Goal: Information Seeking & Learning: Learn about a topic

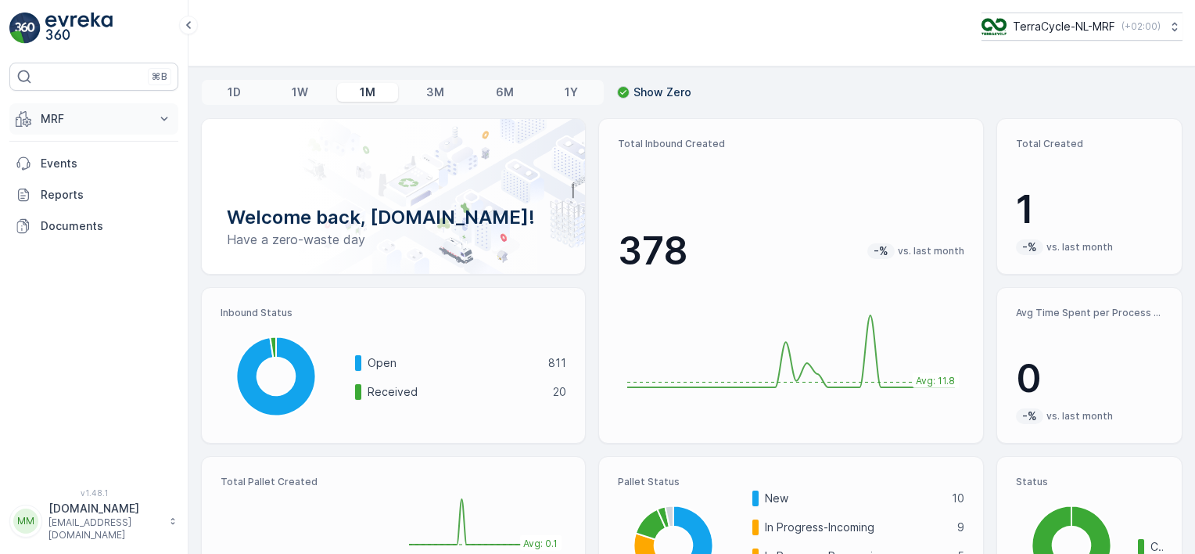
click at [113, 116] on p "MRF" at bounding box center [94, 119] width 106 height 16
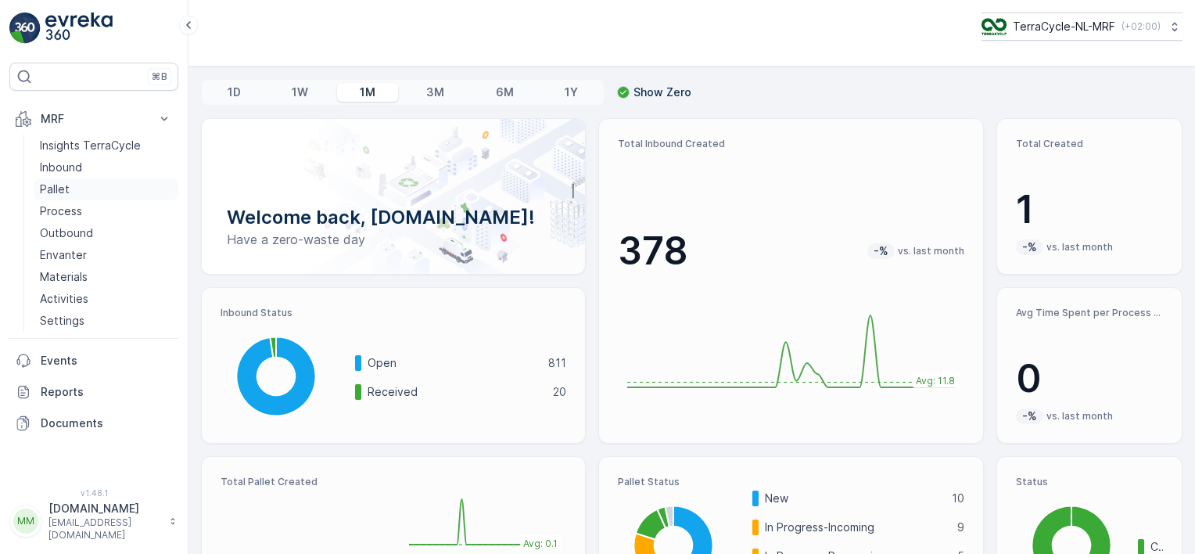
click at [66, 187] on p "Pallet" at bounding box center [55, 189] width 30 height 16
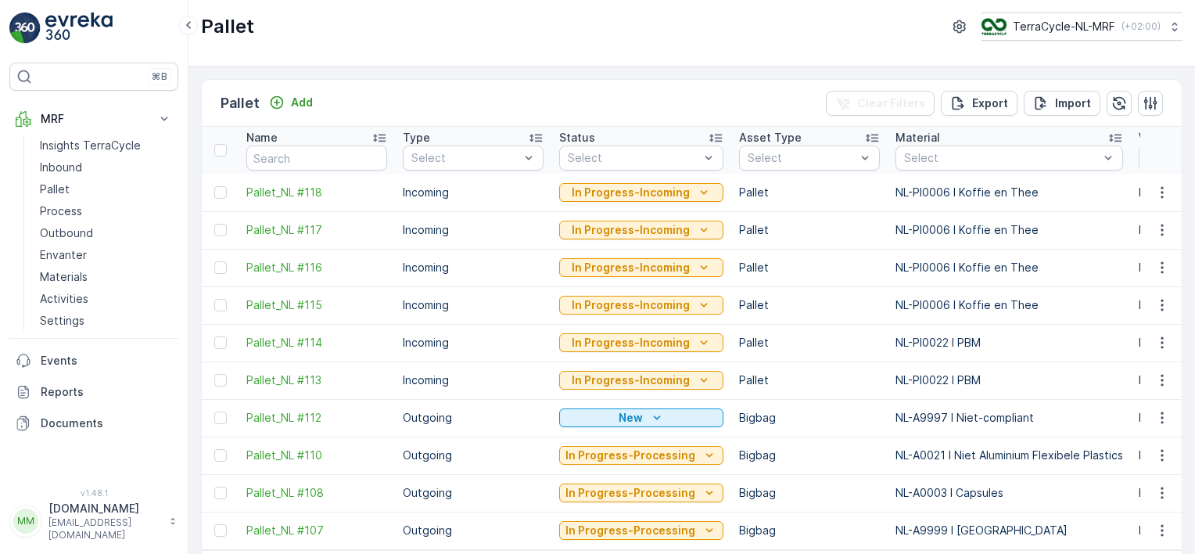
scroll to position [59, 0]
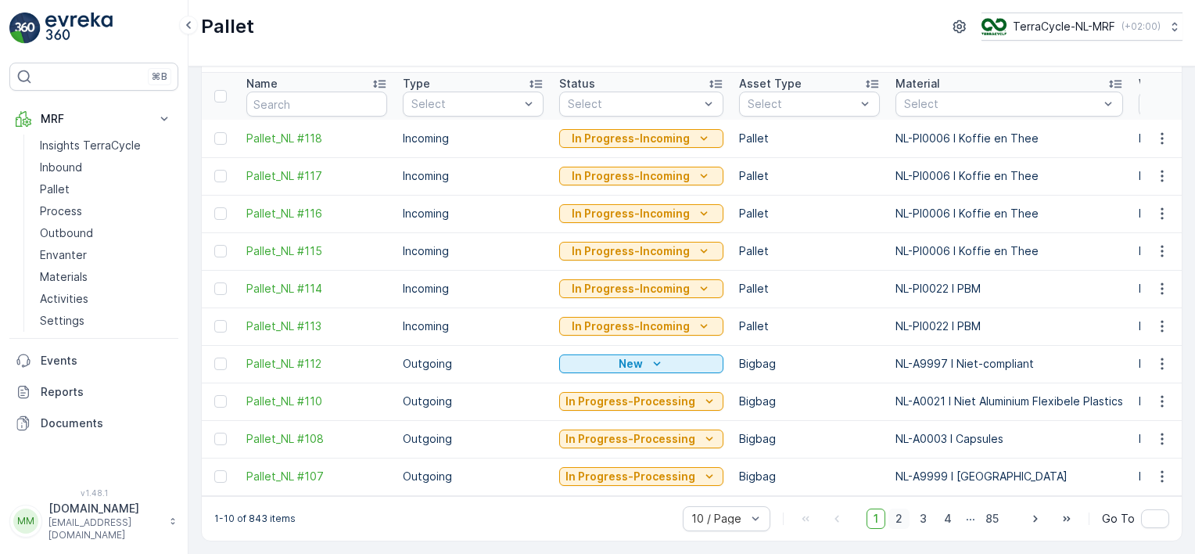
click at [590, 268] on span "2" at bounding box center [898, 518] width 21 height 20
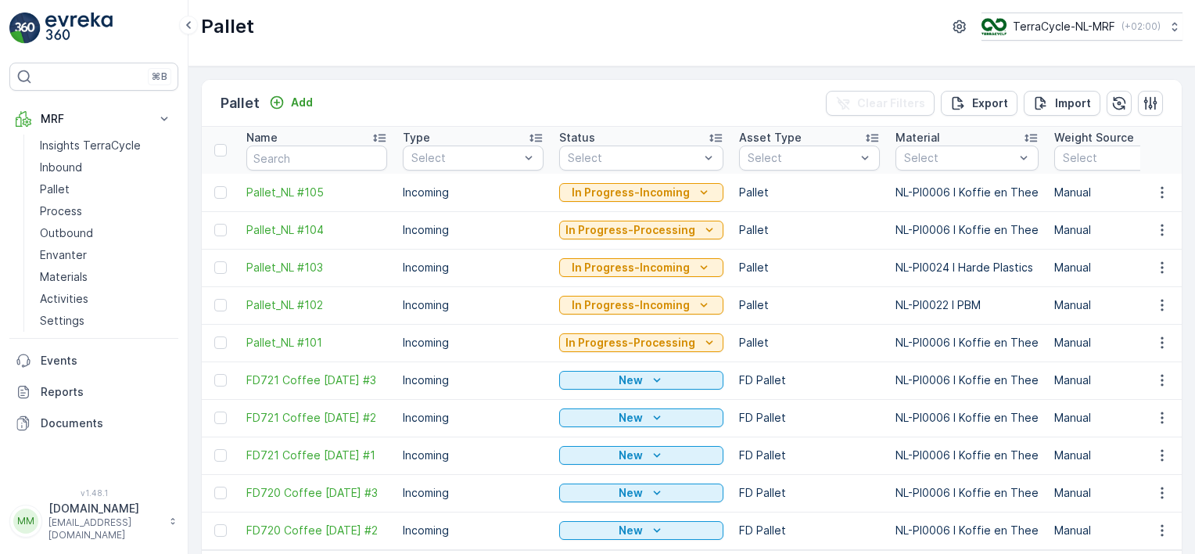
scroll to position [59, 0]
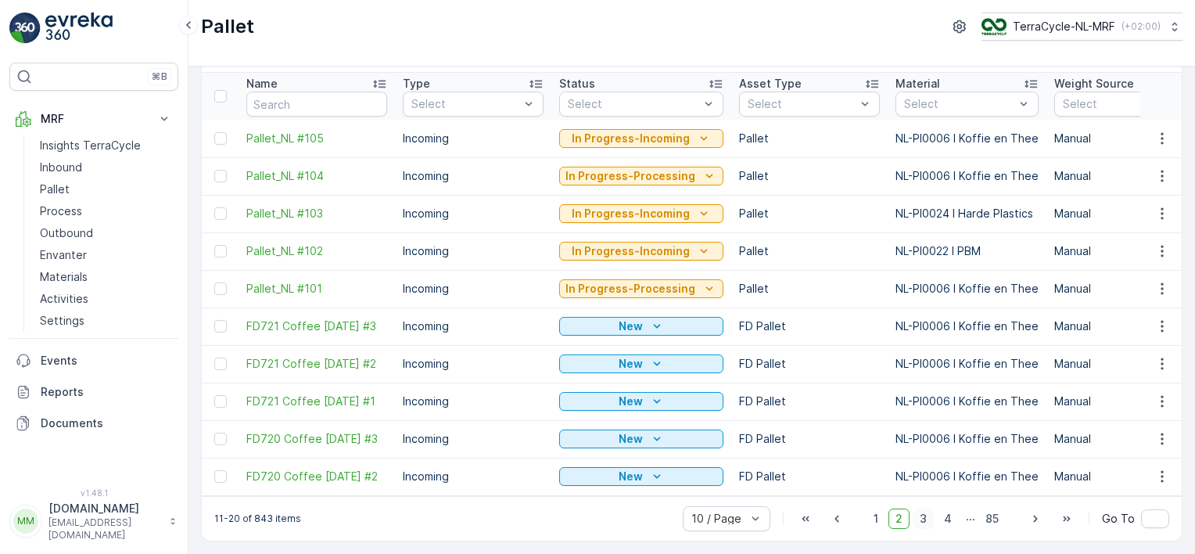
click at [590, 268] on span "3" at bounding box center [922, 518] width 21 height 20
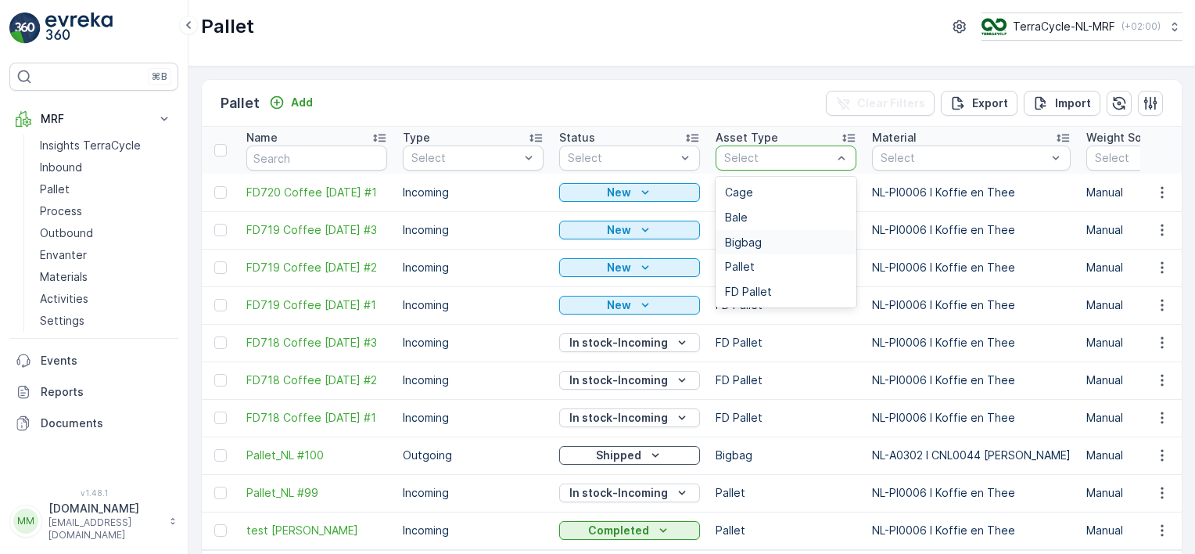
click at [590, 244] on div "Bigbag" at bounding box center [786, 242] width 122 height 13
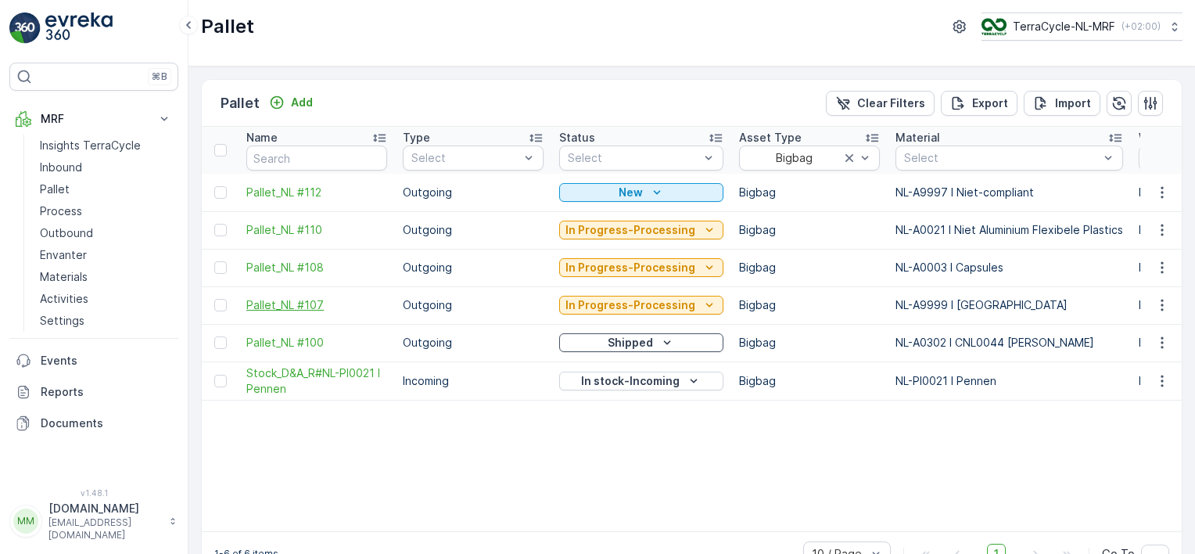
click at [281, 268] on span "Pallet_NL #107" at bounding box center [316, 305] width 141 height 16
click at [307, 263] on span "Pallet_NL #108" at bounding box center [316, 268] width 141 height 16
click at [291, 225] on span "Pallet_NL #110" at bounding box center [316, 230] width 141 height 16
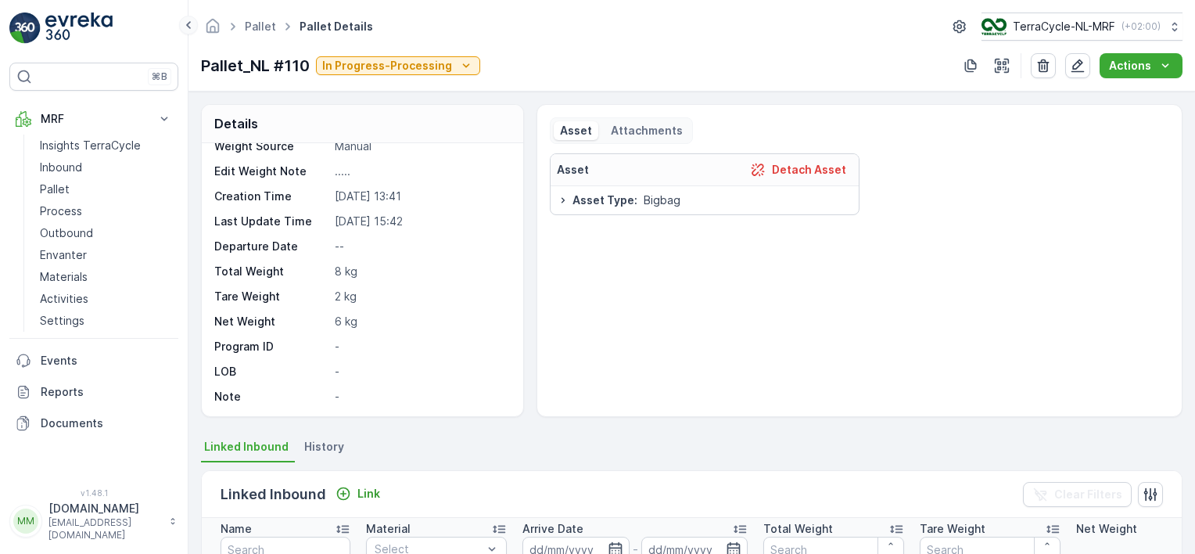
click at [189, 30] on icon at bounding box center [188, 25] width 17 height 19
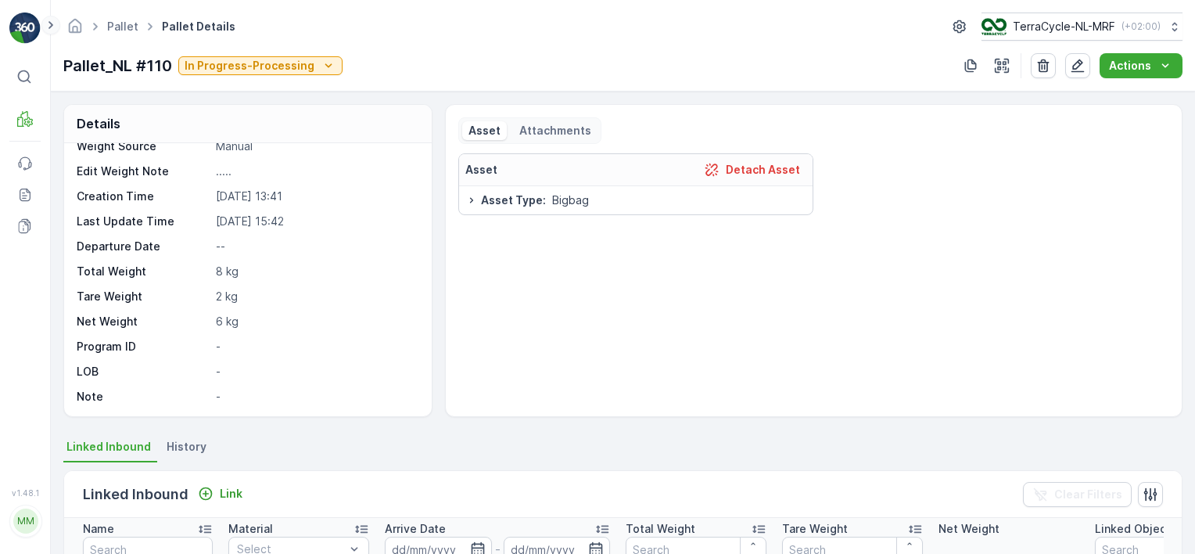
click at [53, 23] on icon at bounding box center [50, 25] width 17 height 19
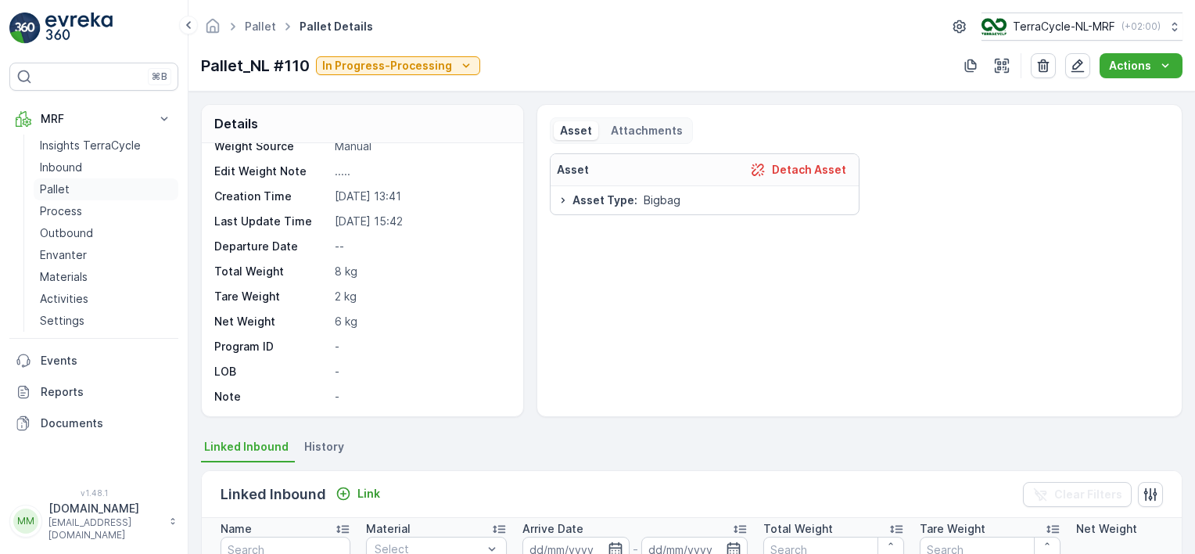
click at [56, 188] on p "Pallet" at bounding box center [55, 189] width 30 height 16
